Goal: Navigation & Orientation: Find specific page/section

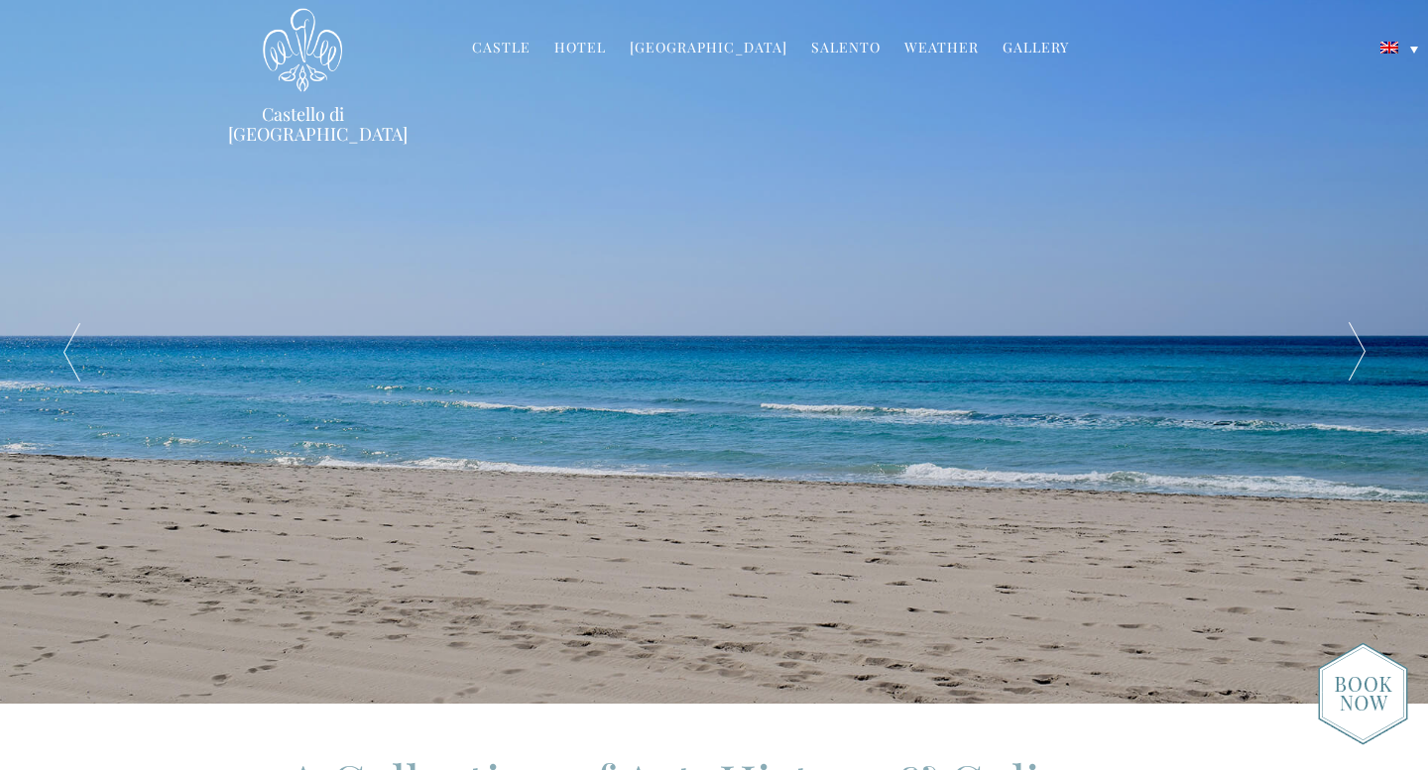
click at [71, 347] on div at bounding box center [71, 352] width 143 height 704
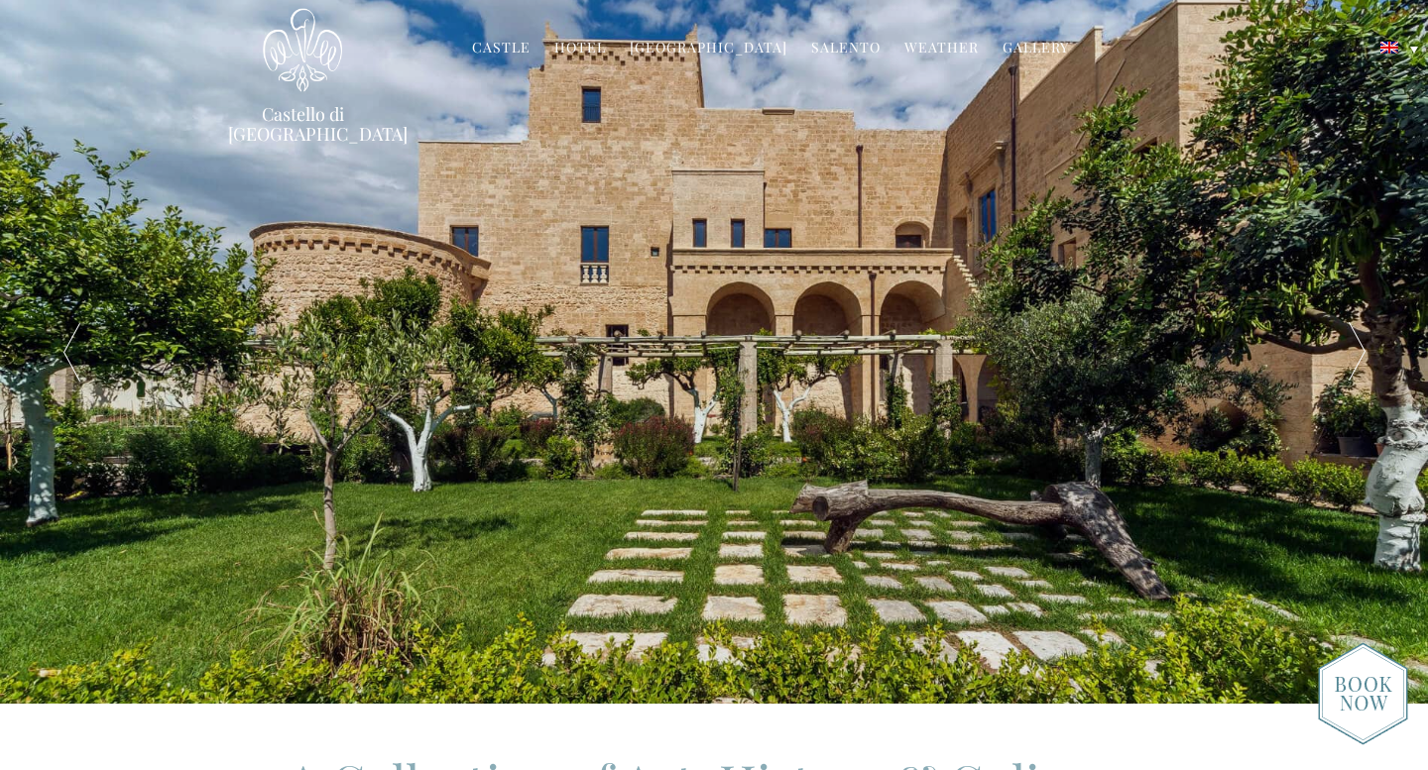
click at [69, 356] on div at bounding box center [71, 352] width 143 height 704
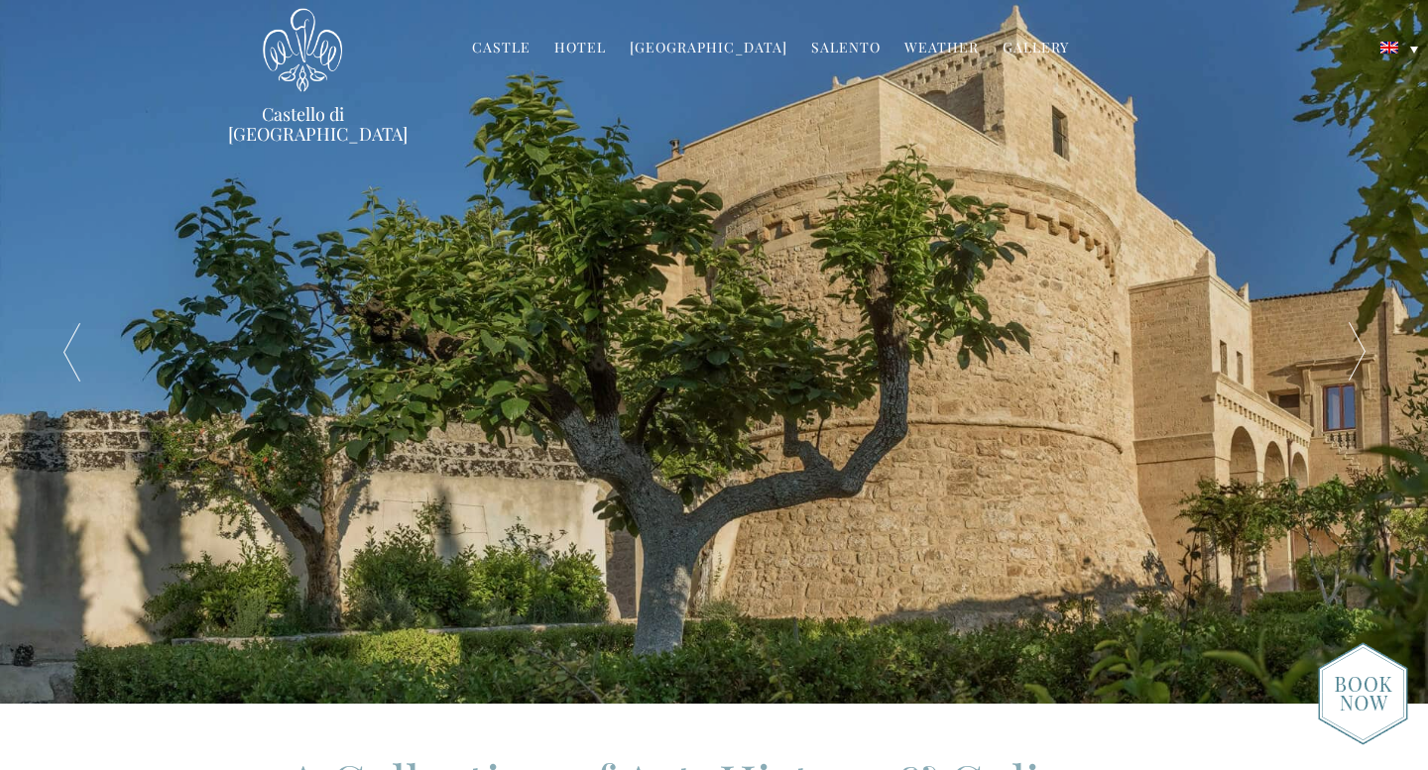
click at [69, 356] on div at bounding box center [71, 352] width 143 height 704
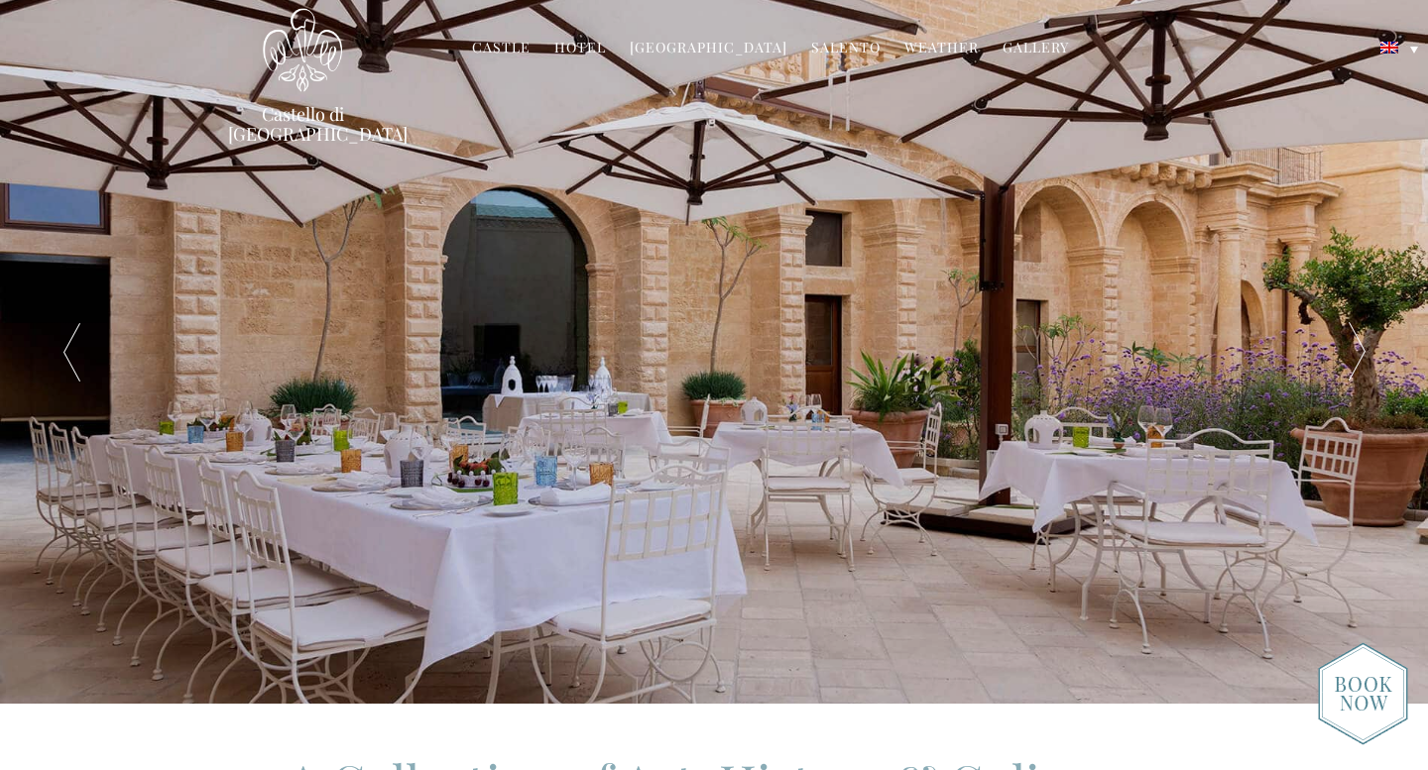
click at [69, 356] on div at bounding box center [71, 352] width 143 height 704
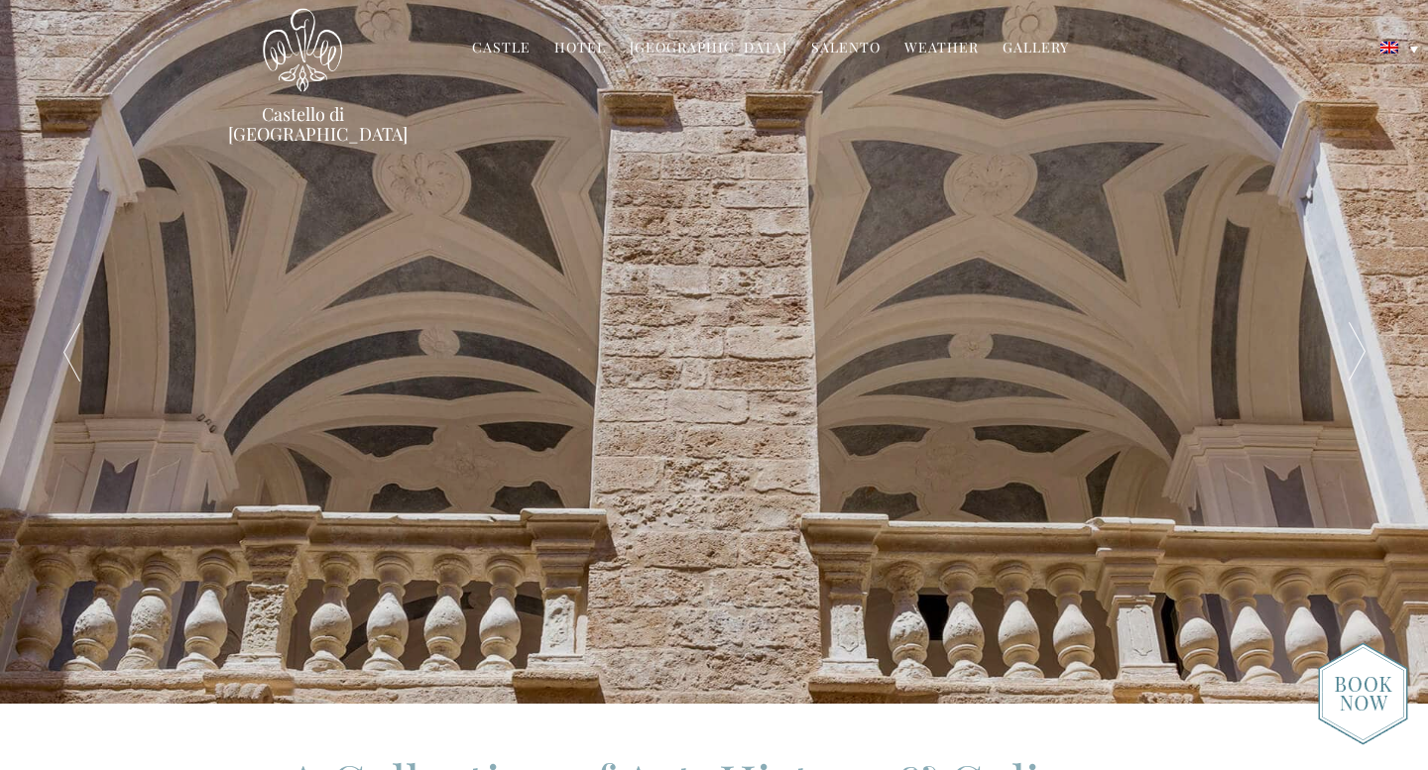
click at [69, 356] on div at bounding box center [71, 352] width 143 height 704
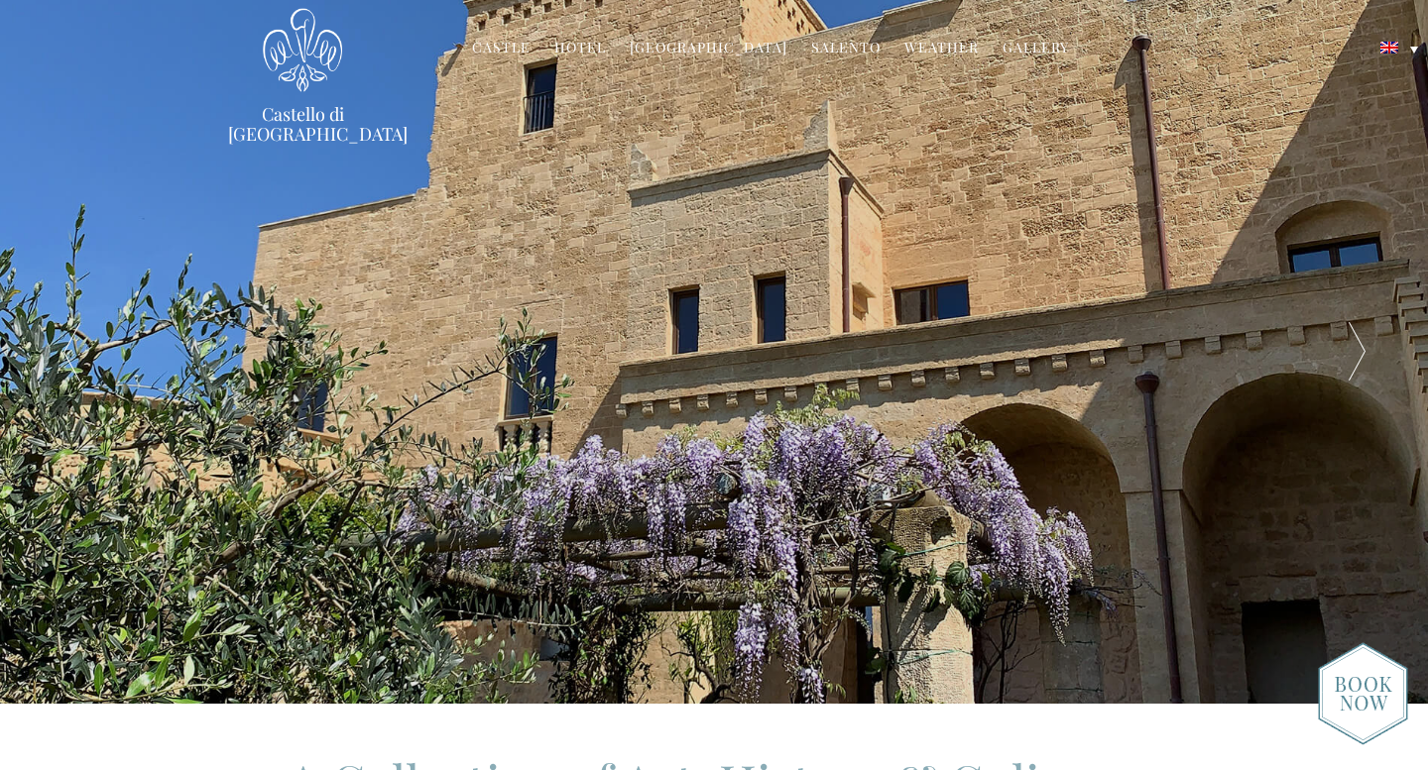
click at [69, 356] on div at bounding box center [71, 352] width 143 height 704
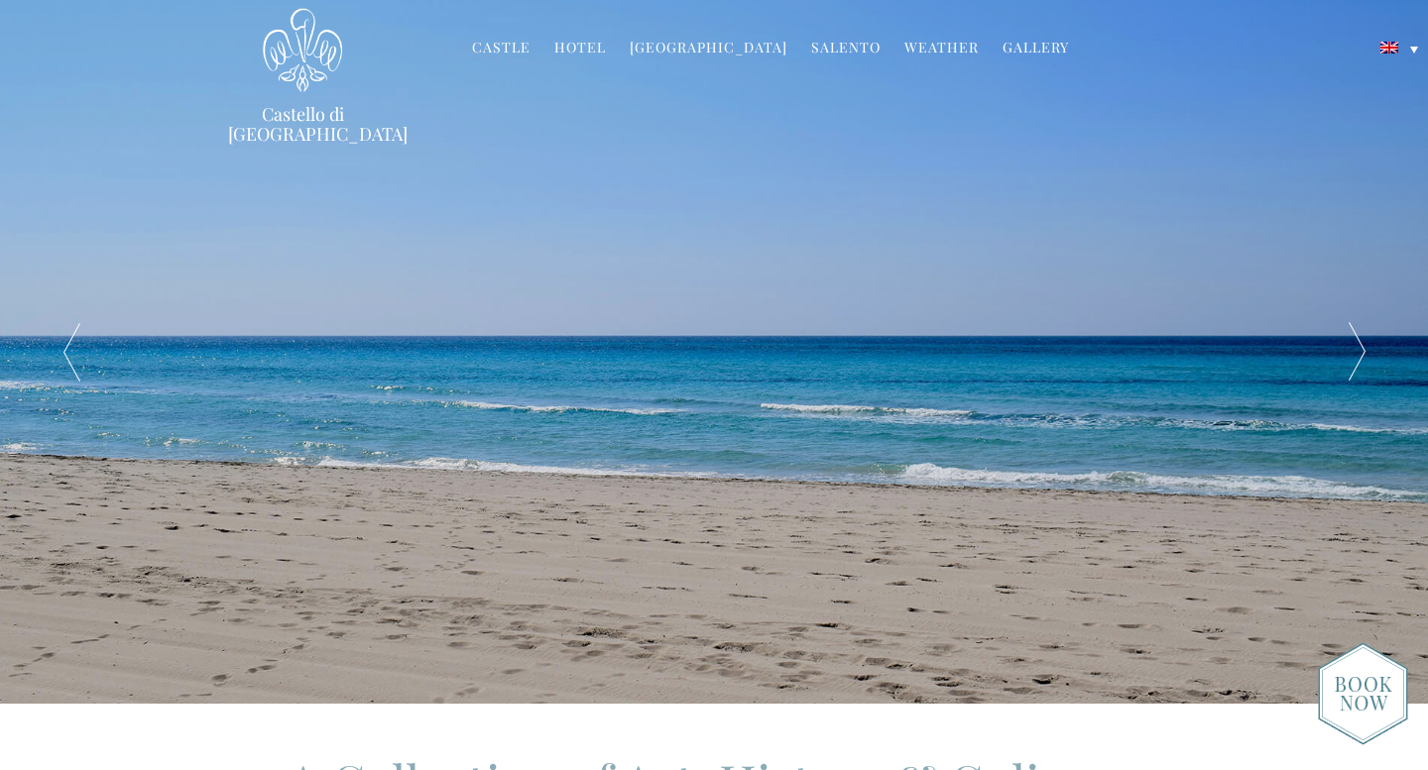
click at [69, 356] on div at bounding box center [71, 352] width 143 height 704
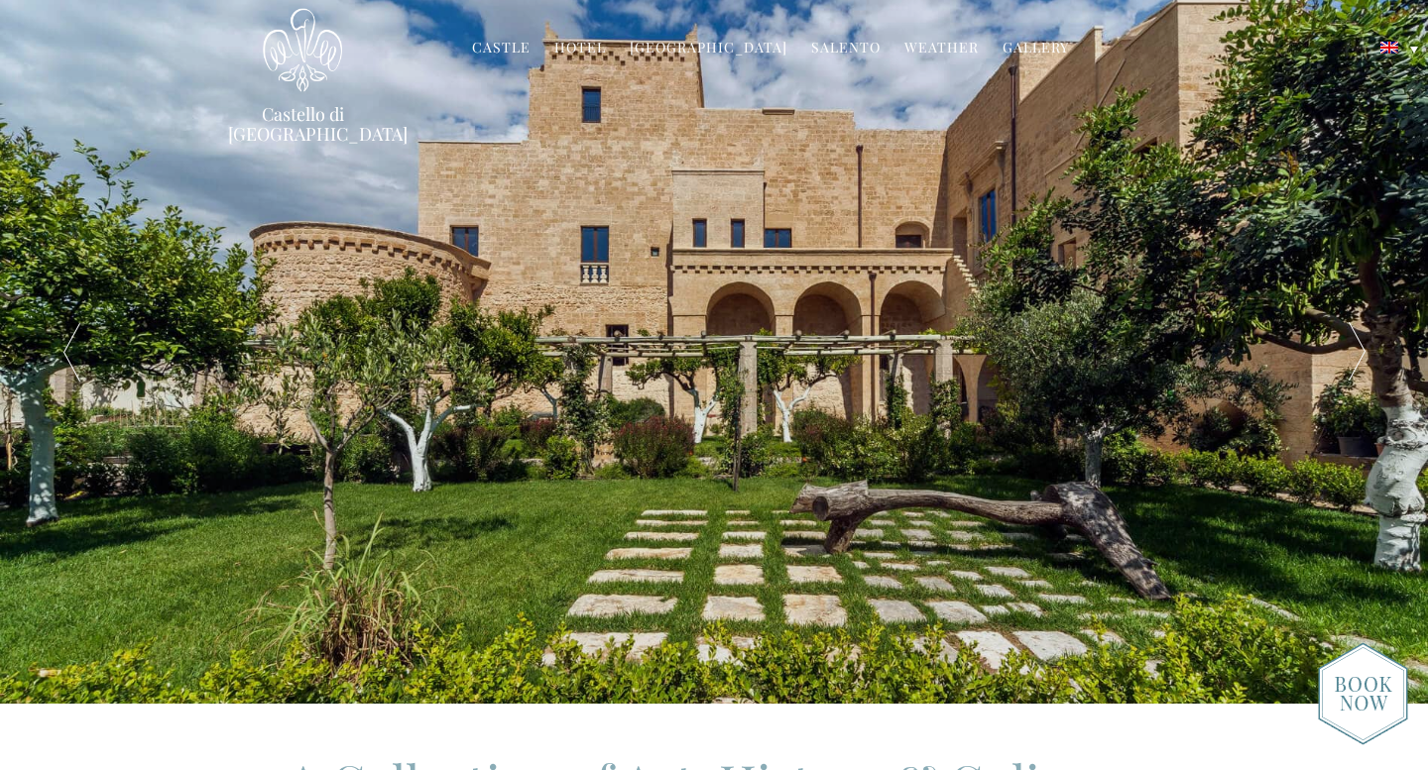
click at [69, 356] on div at bounding box center [71, 352] width 143 height 704
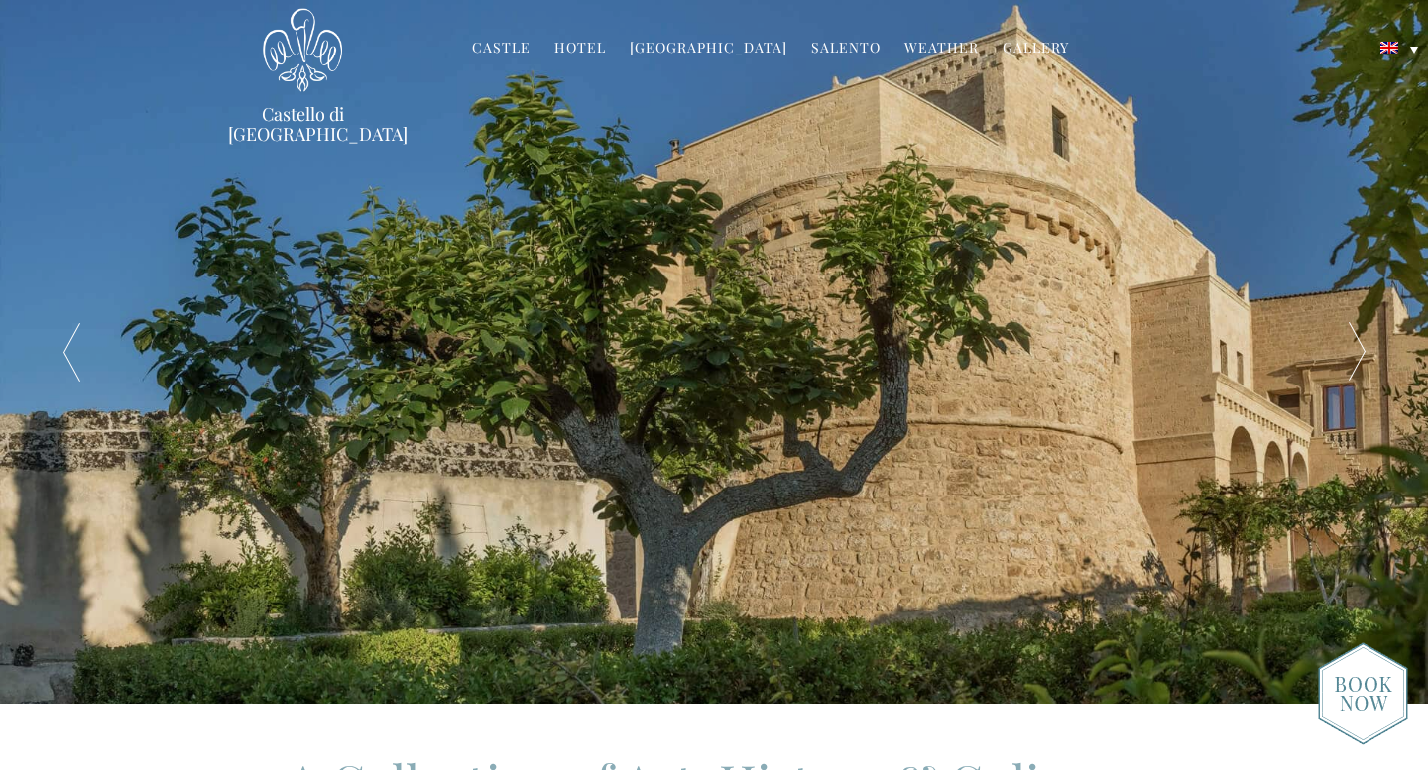
click at [594, 51] on link "Hotel" at bounding box center [580, 49] width 52 height 23
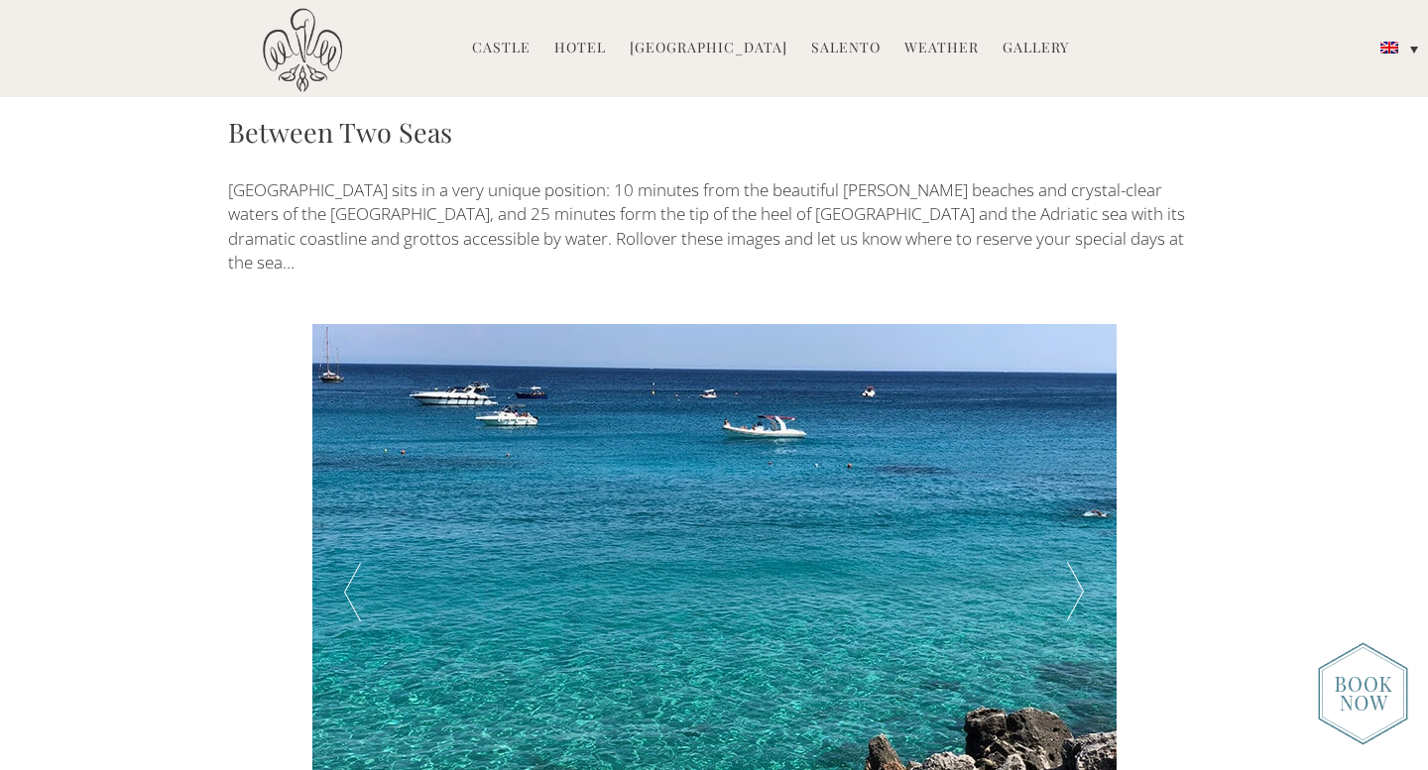
scroll to position [3242, 0]
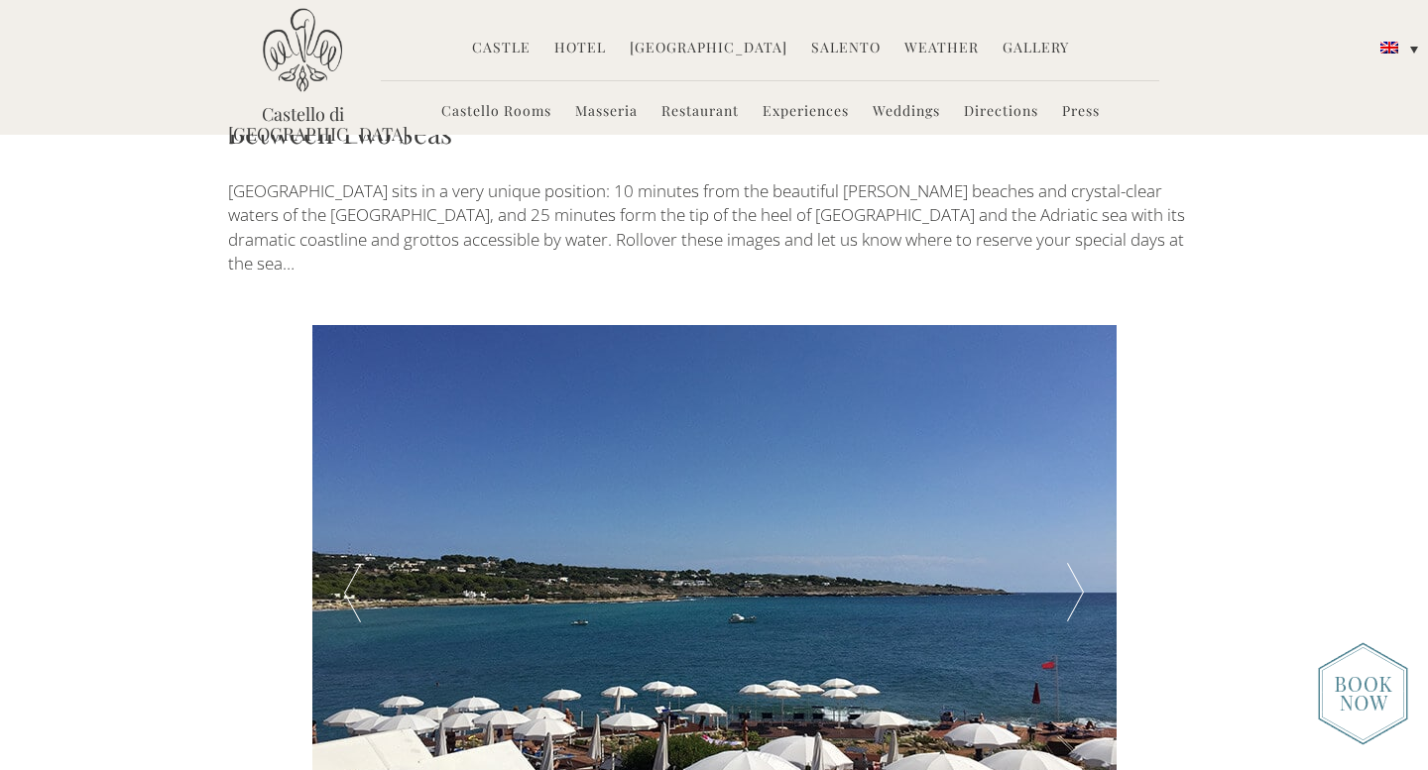
click at [1077, 452] on div at bounding box center [1075, 592] width 80 height 535
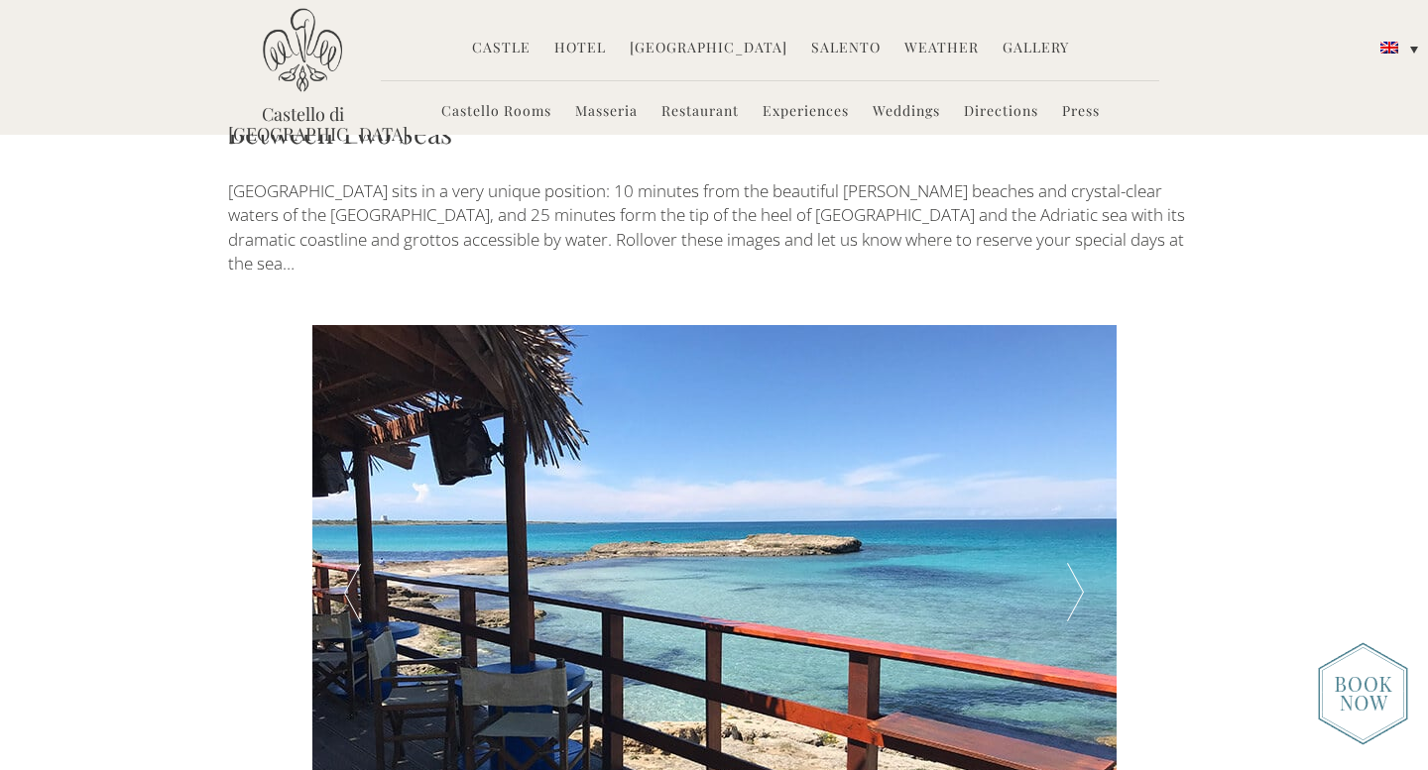
click at [1077, 452] on div at bounding box center [1075, 592] width 80 height 535
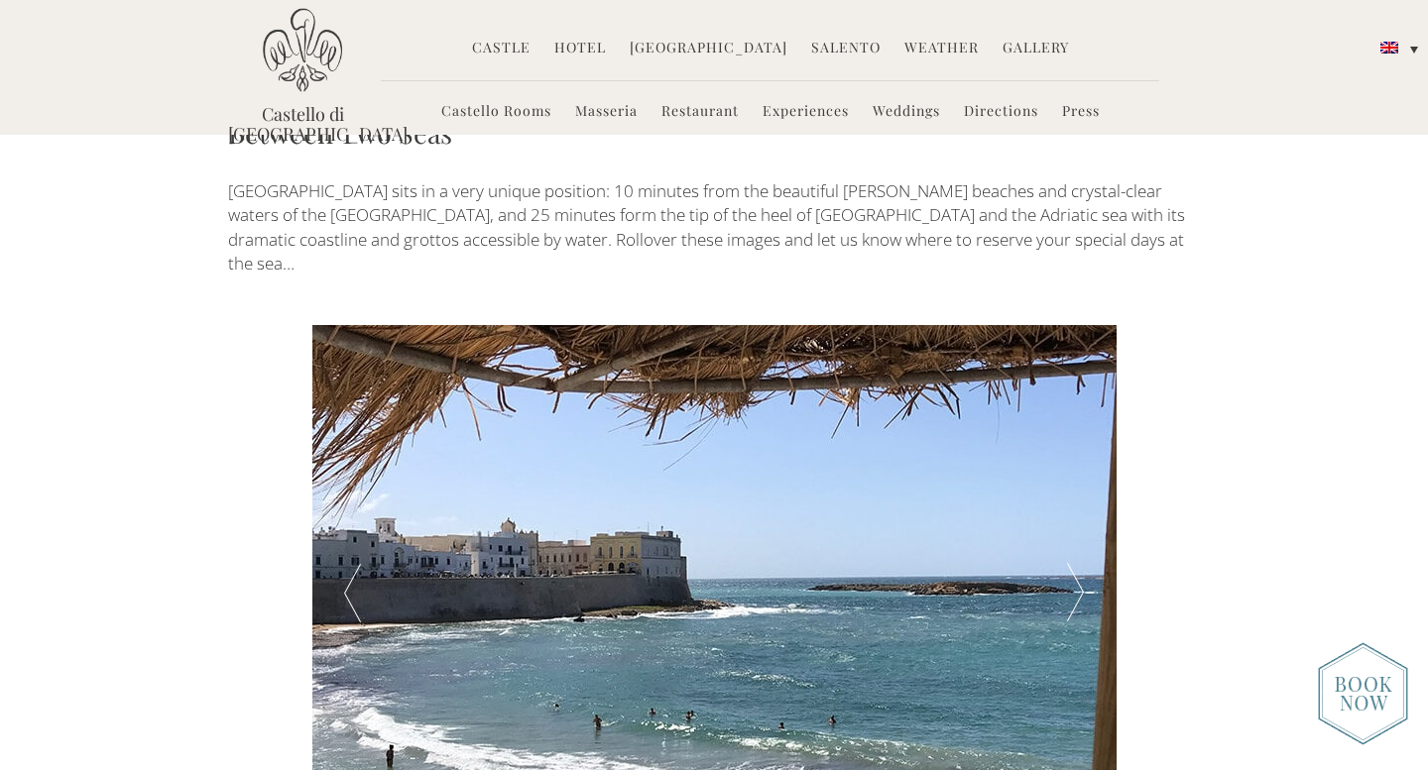
click at [1077, 452] on div at bounding box center [1075, 592] width 80 height 535
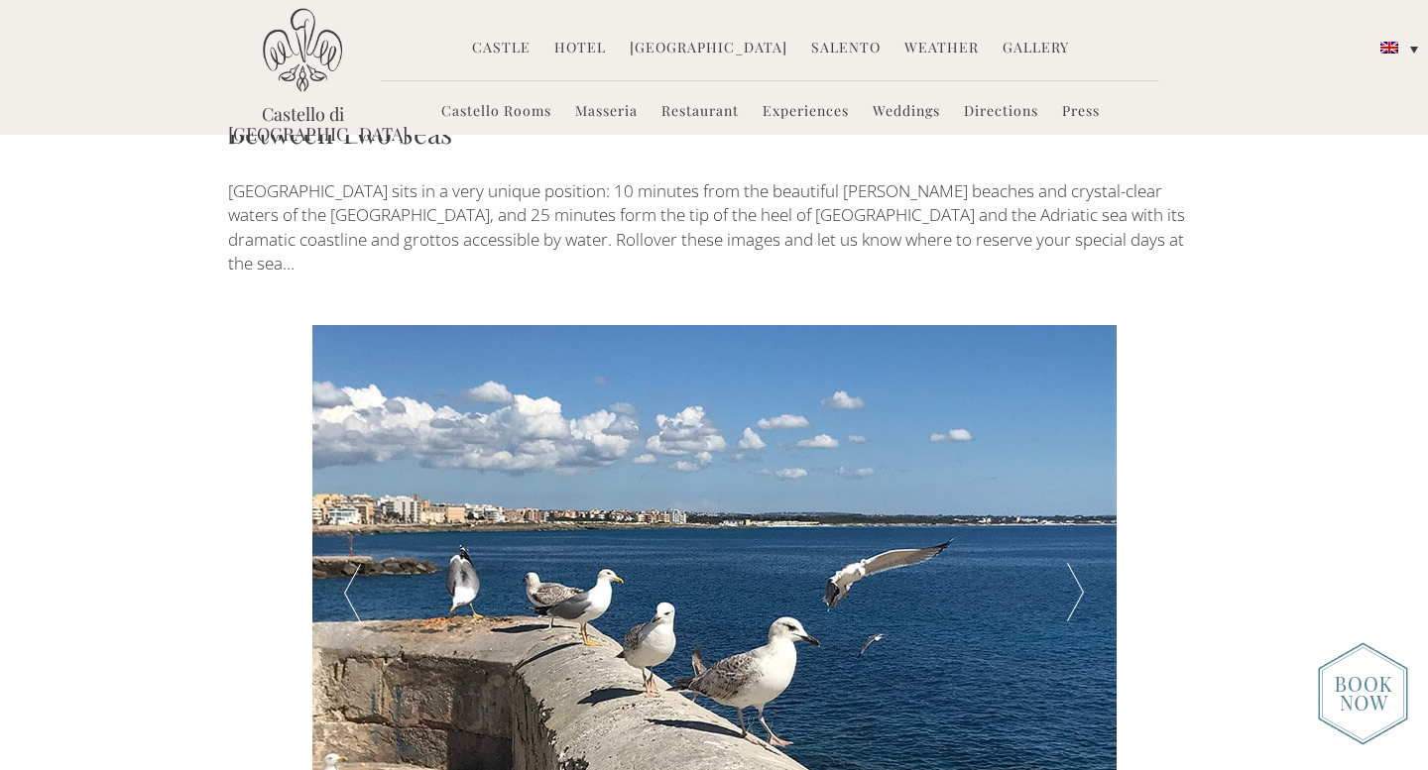
click at [1077, 452] on div at bounding box center [1075, 592] width 80 height 535
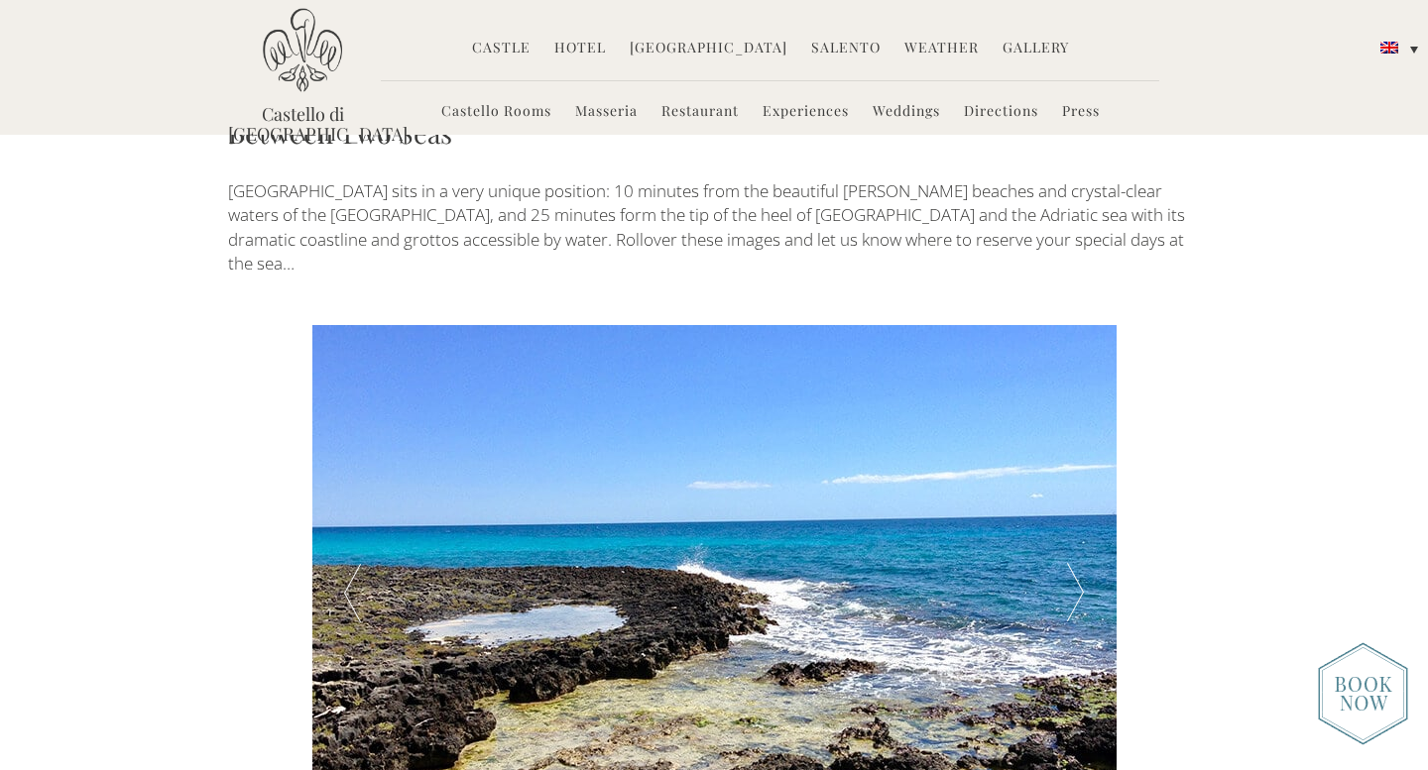
click at [1077, 452] on div at bounding box center [1075, 592] width 80 height 535
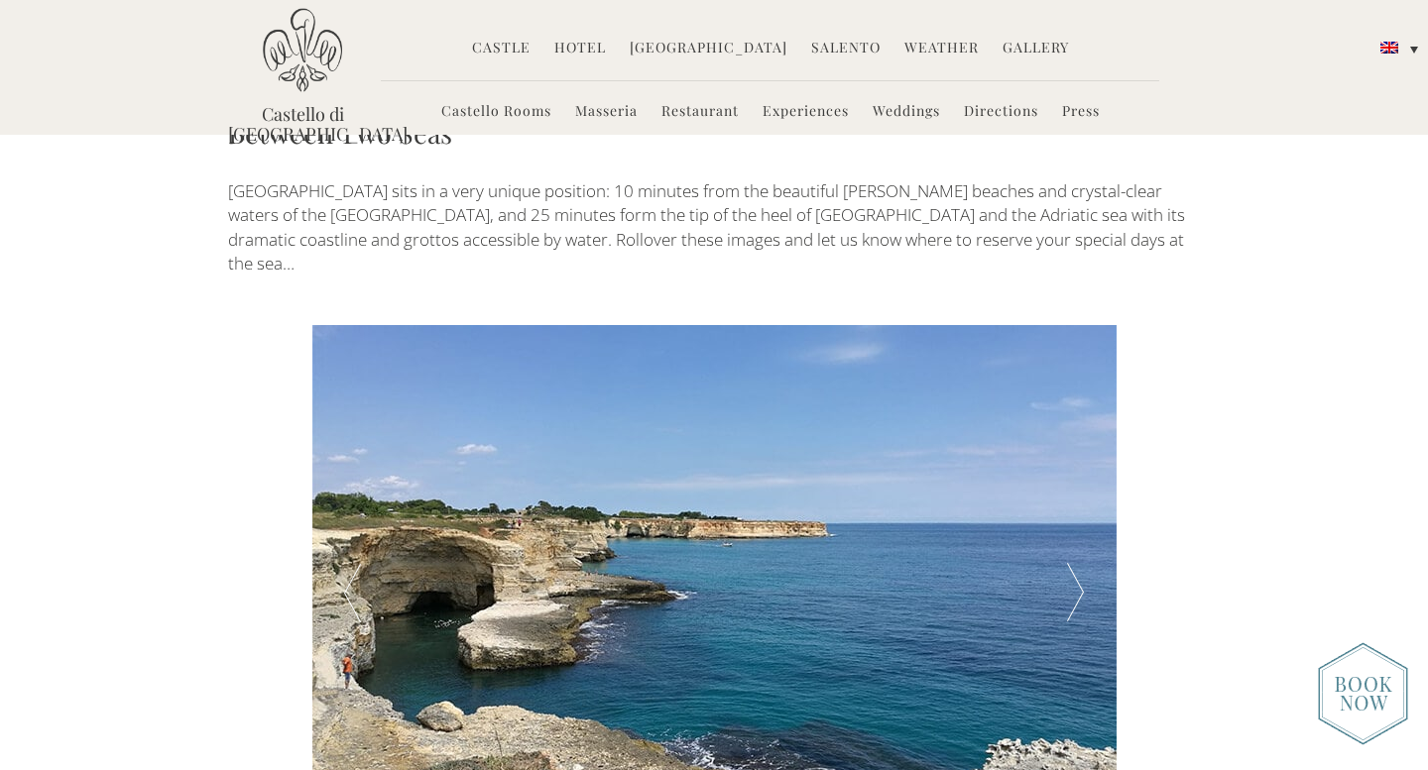
click at [1077, 452] on div at bounding box center [1075, 592] width 80 height 535
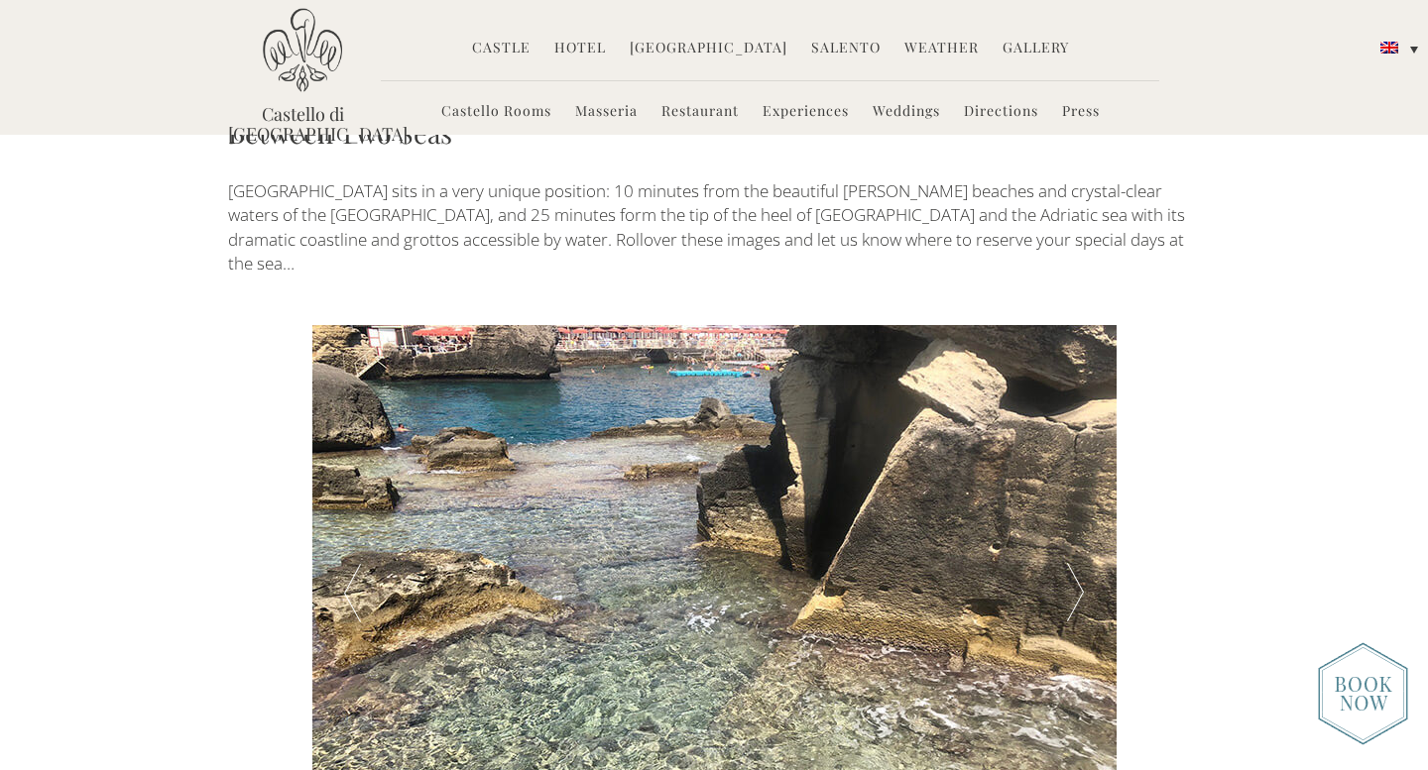
click at [1077, 452] on div at bounding box center [1075, 592] width 80 height 535
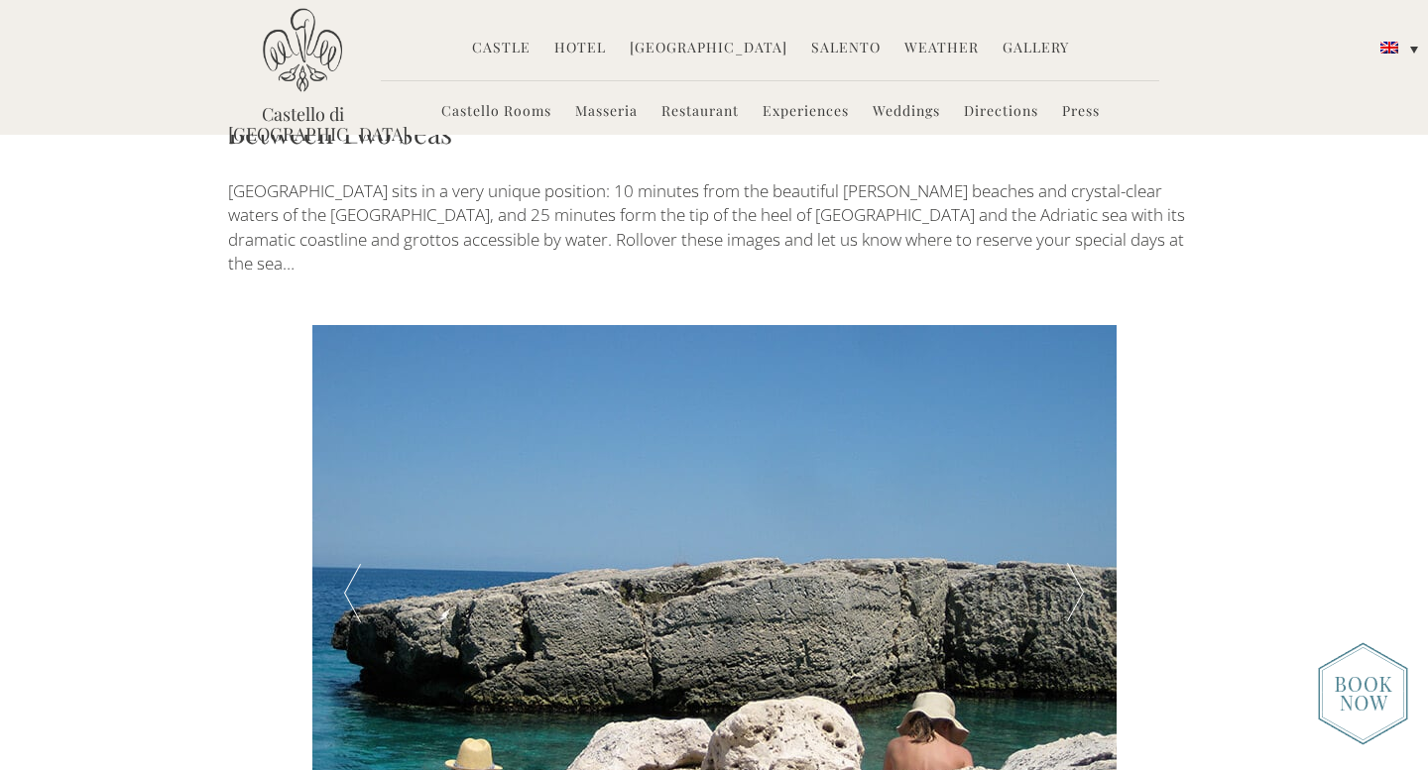
click at [1077, 452] on div at bounding box center [1075, 592] width 80 height 535
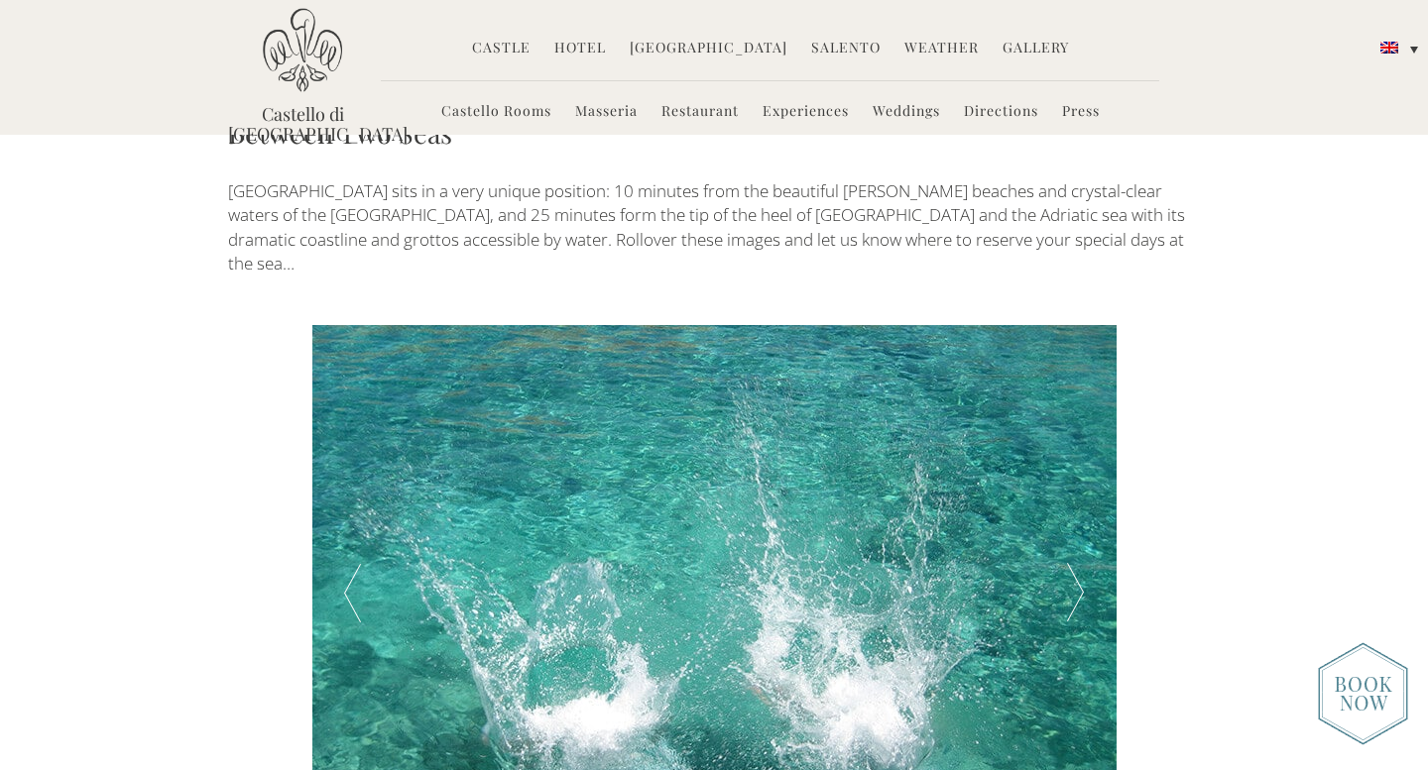
click at [1077, 452] on div at bounding box center [1075, 592] width 80 height 535
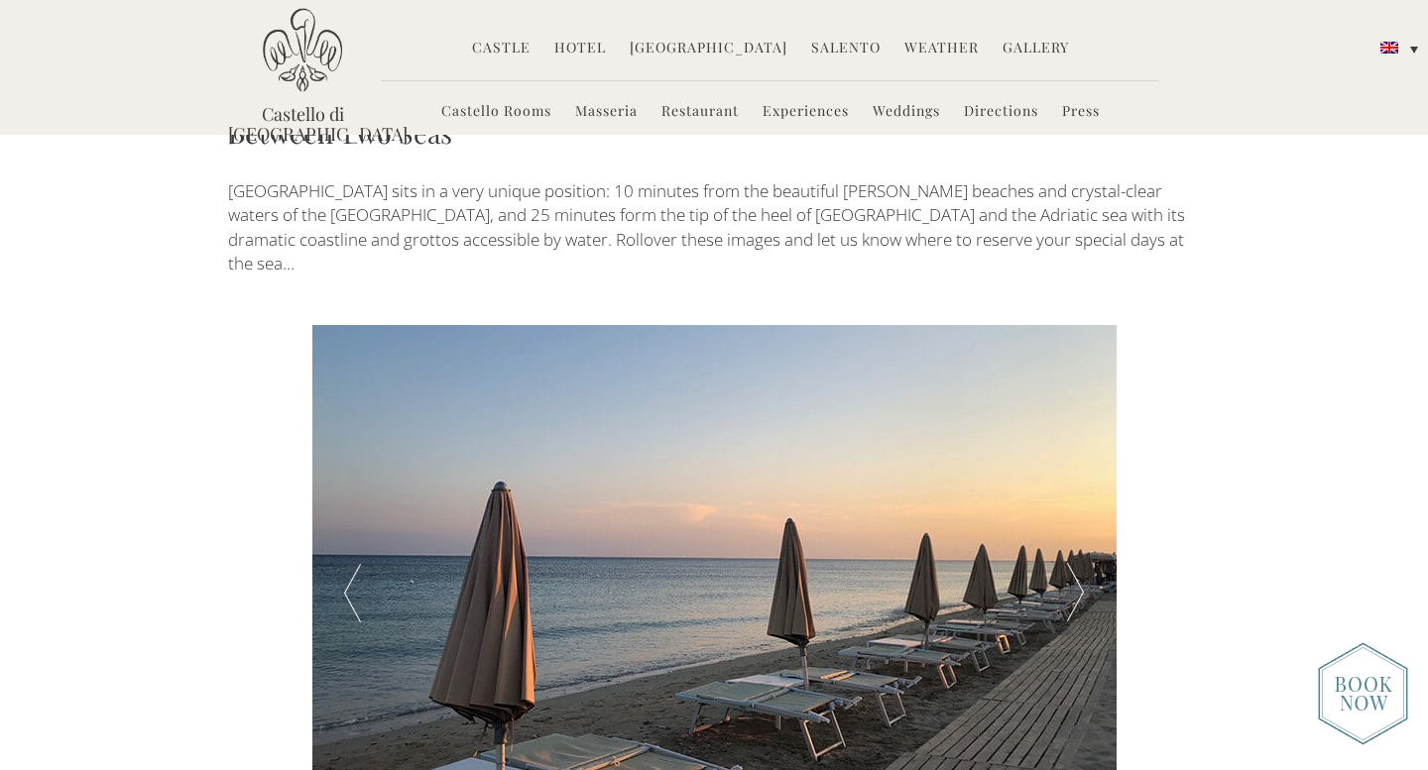
click at [1077, 452] on div at bounding box center [1075, 592] width 80 height 535
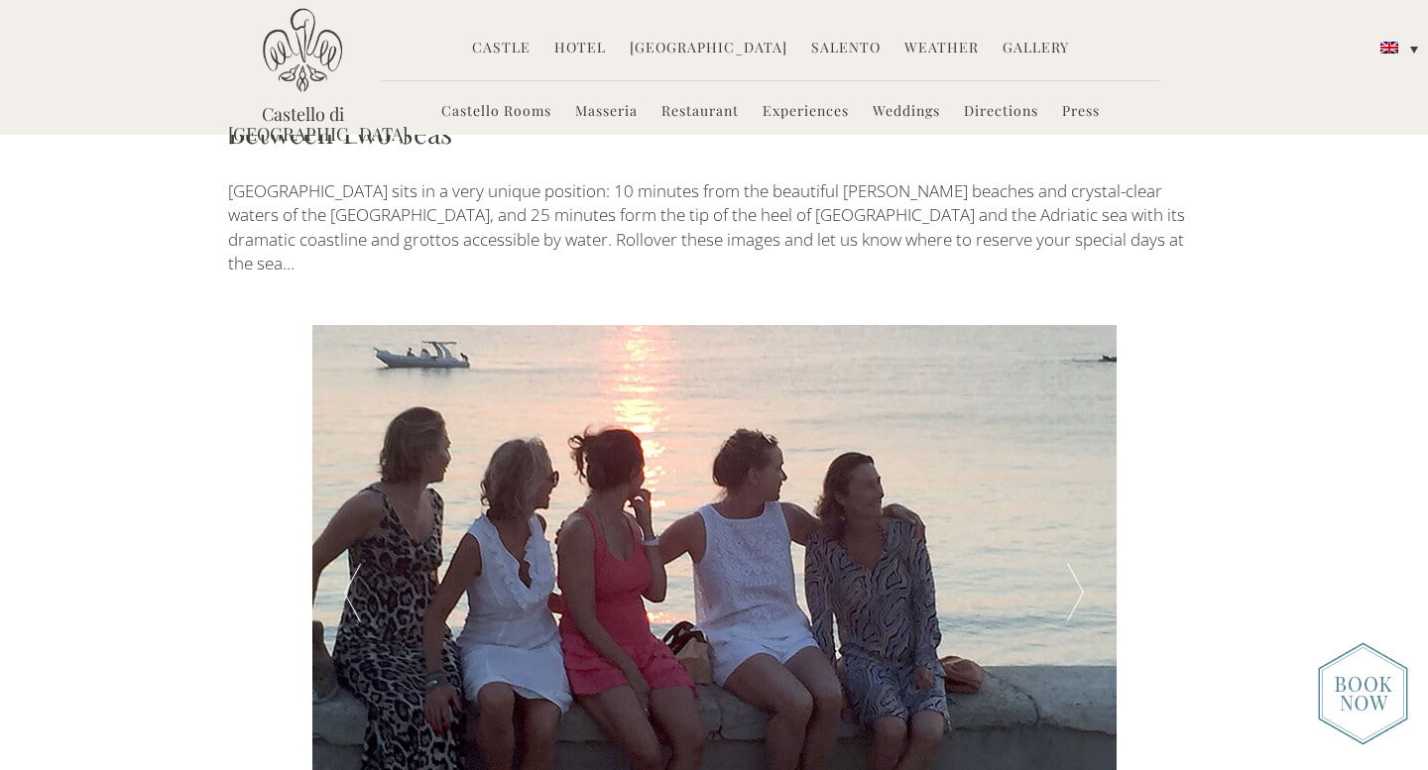
click at [1077, 452] on div at bounding box center [1075, 592] width 80 height 535
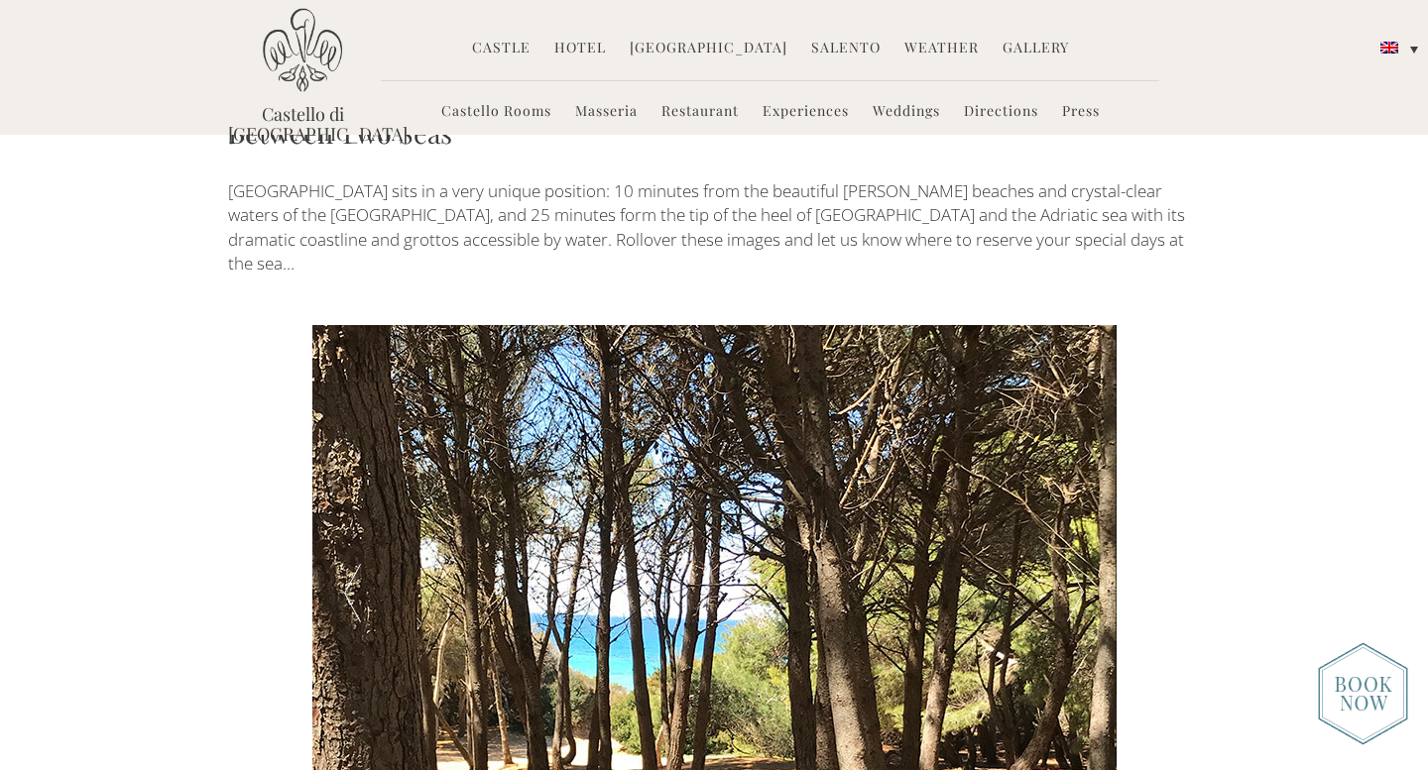
click at [1077, 452] on div at bounding box center [1075, 592] width 80 height 535
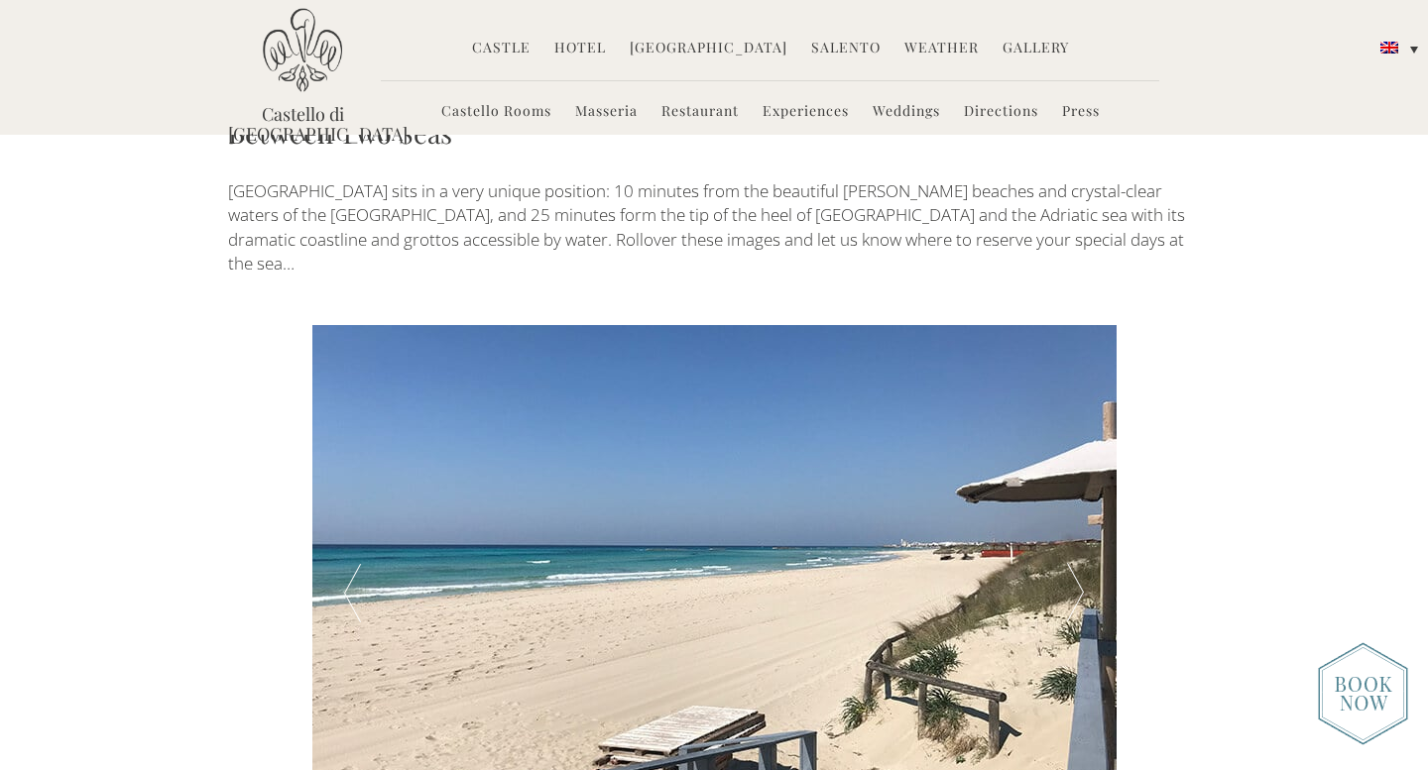
click at [1077, 452] on div at bounding box center [1075, 592] width 80 height 535
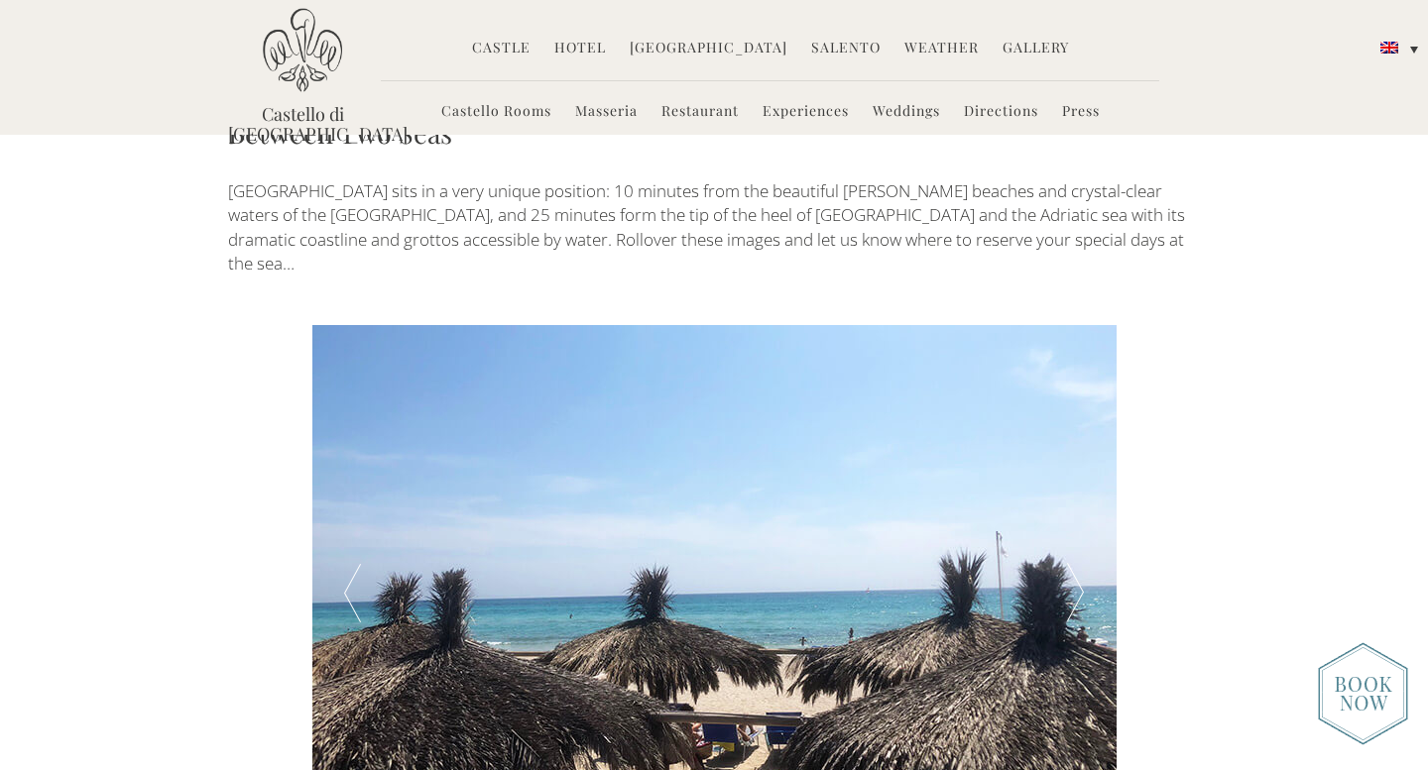
click at [1077, 452] on div at bounding box center [1075, 592] width 80 height 535
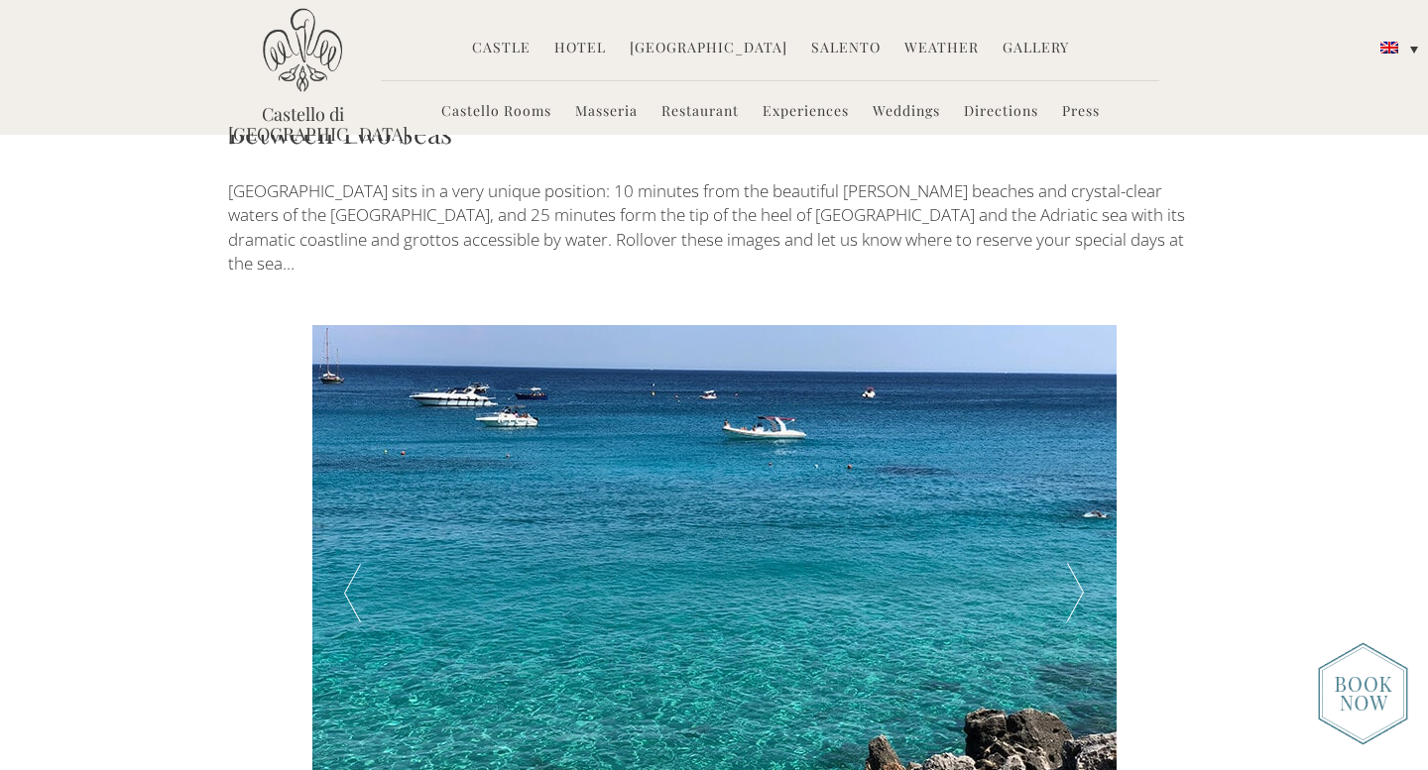
click at [1077, 452] on div at bounding box center [1075, 592] width 80 height 535
